Goal: Check status: Check status

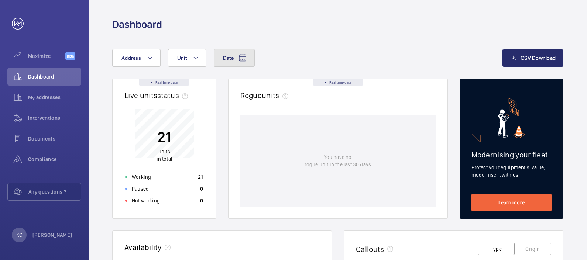
click at [241, 55] on mat-icon at bounding box center [242, 58] width 9 height 9
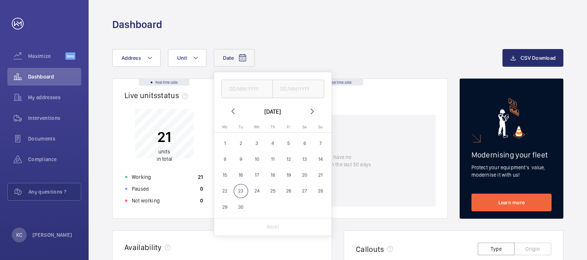
click at [223, 172] on span "15" at bounding box center [225, 175] width 14 height 14
type input "[DATE]"
click at [322, 171] on span "21" at bounding box center [321, 175] width 14 height 14
type input "[DATE]"
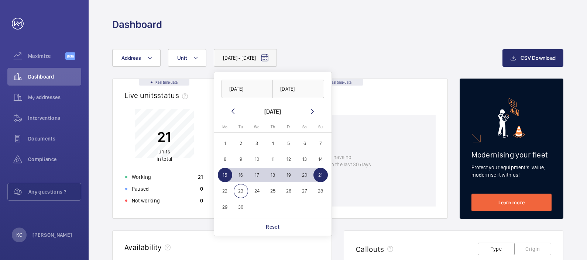
click at [353, 51] on div "[DATE] - [DATE] [DATE] [DATE] [DATE] [DATE] Mo [DATE] Tu [DATE] We [DATE] Th [D…" at bounding box center [307, 58] width 390 height 18
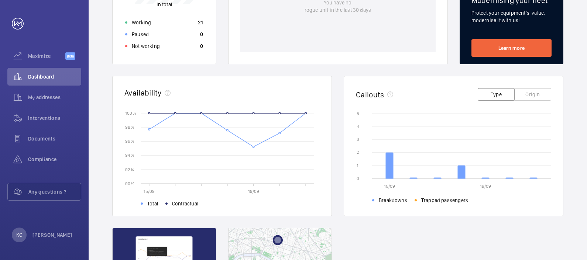
scroll to position [155, 0]
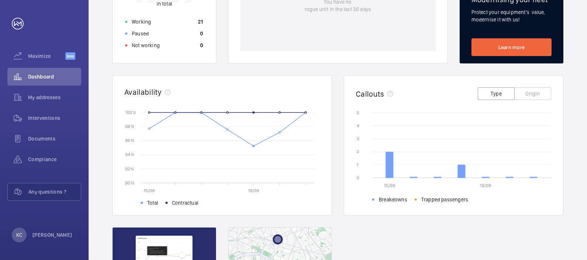
click at [254, 146] on circle at bounding box center [253, 145] width 1 height 1
click at [218, 109] on wm-front-card-header "Availability" at bounding box center [222, 93] width 219 height 34
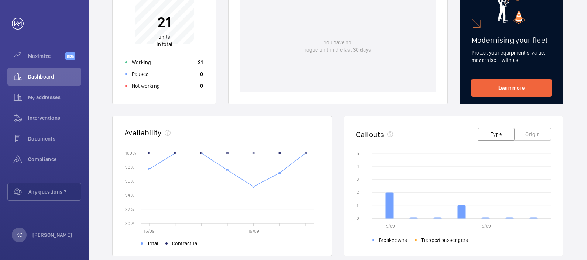
scroll to position [115, 0]
click at [36, 133] on div "Documents" at bounding box center [44, 139] width 74 height 18
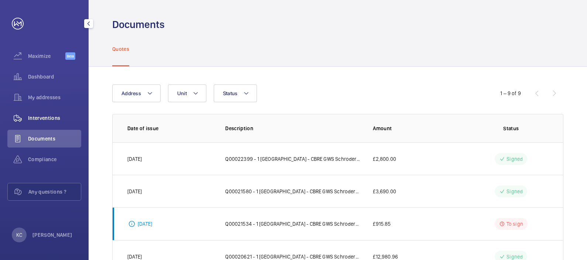
click at [54, 116] on span "Interventions" at bounding box center [54, 117] width 53 height 7
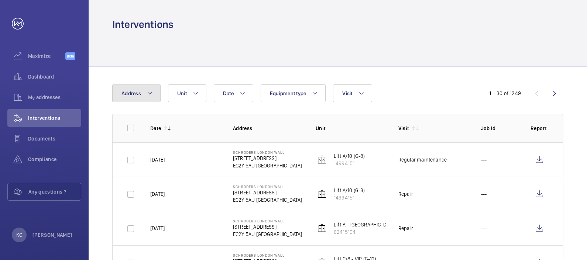
click at [149, 92] on mat-icon at bounding box center [150, 93] width 6 height 9
